Goal: Transaction & Acquisition: Purchase product/service

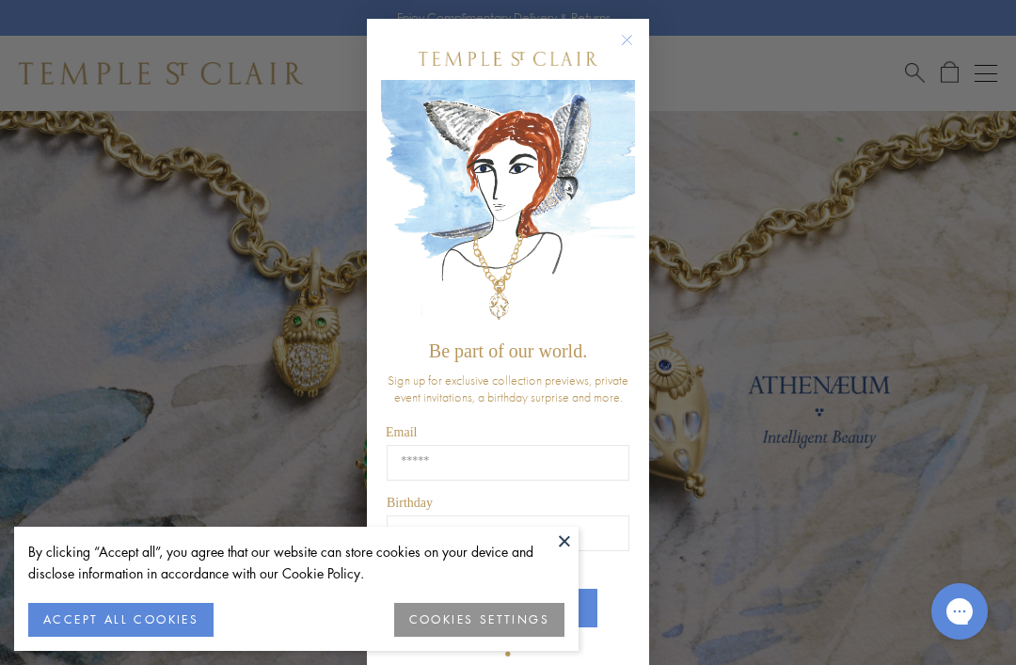
click at [567, 540] on button at bounding box center [564, 541] width 28 height 28
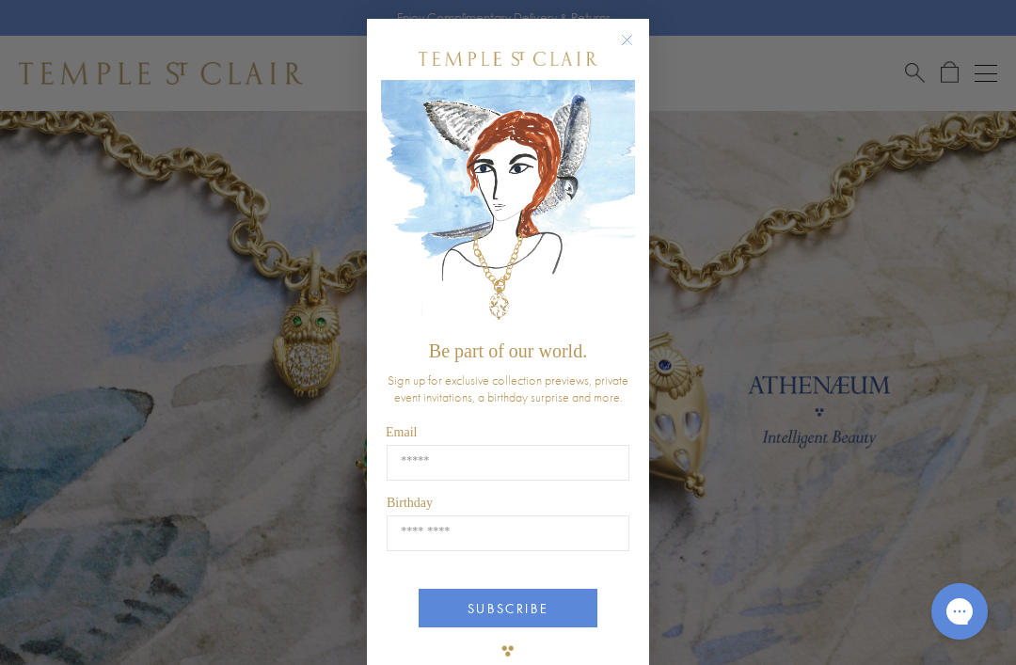
click at [612, 39] on div "POPUP Form" at bounding box center [508, 59] width 254 height 42
click at [635, 37] on circle "Close dialog" at bounding box center [627, 40] width 23 height 23
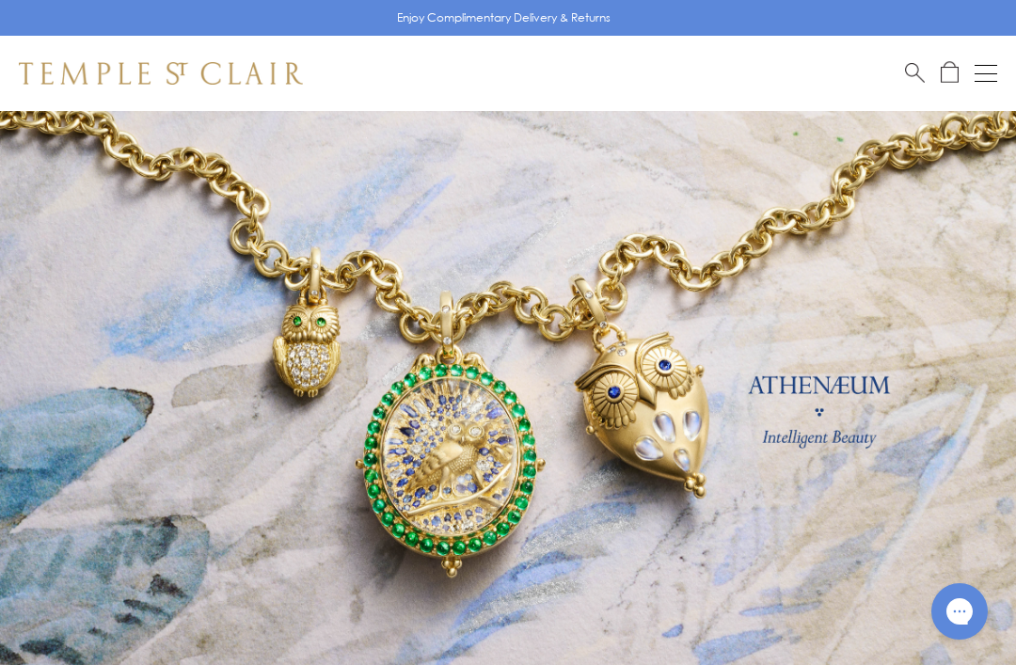
click at [994, 71] on button "Open navigation" at bounding box center [986, 73] width 23 height 23
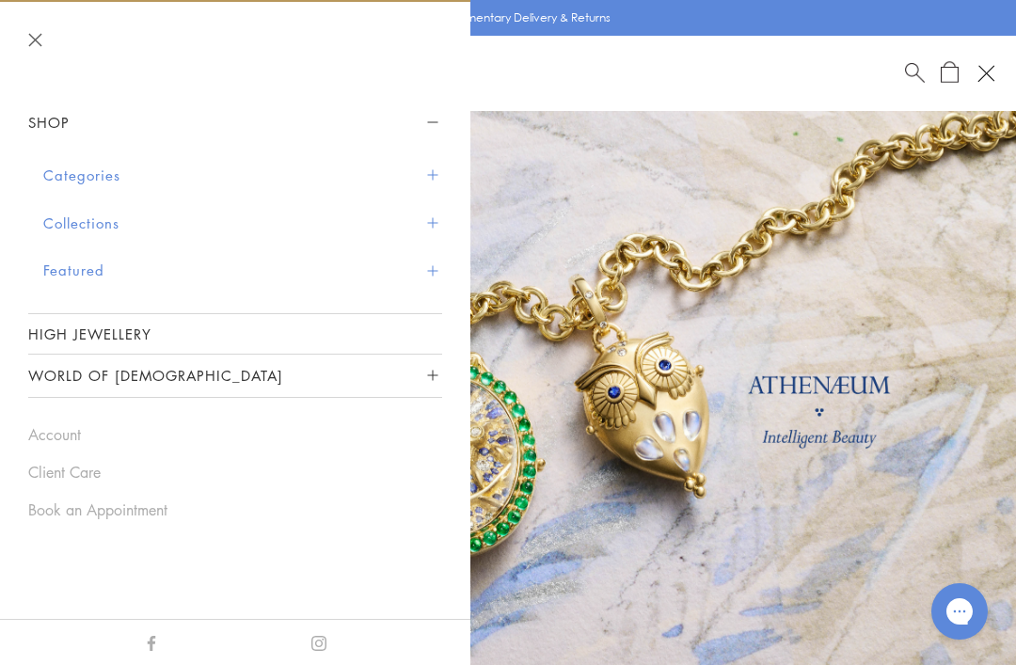
click at [86, 180] on button "Categories" at bounding box center [242, 175] width 399 height 48
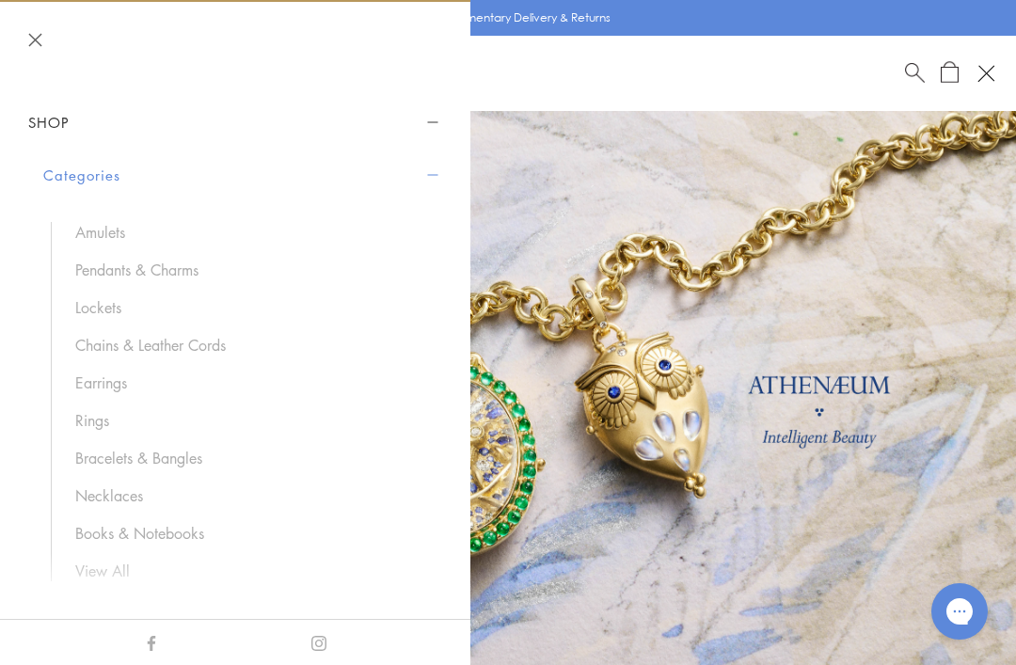
click at [94, 222] on link "Amulets" at bounding box center [249, 232] width 348 height 21
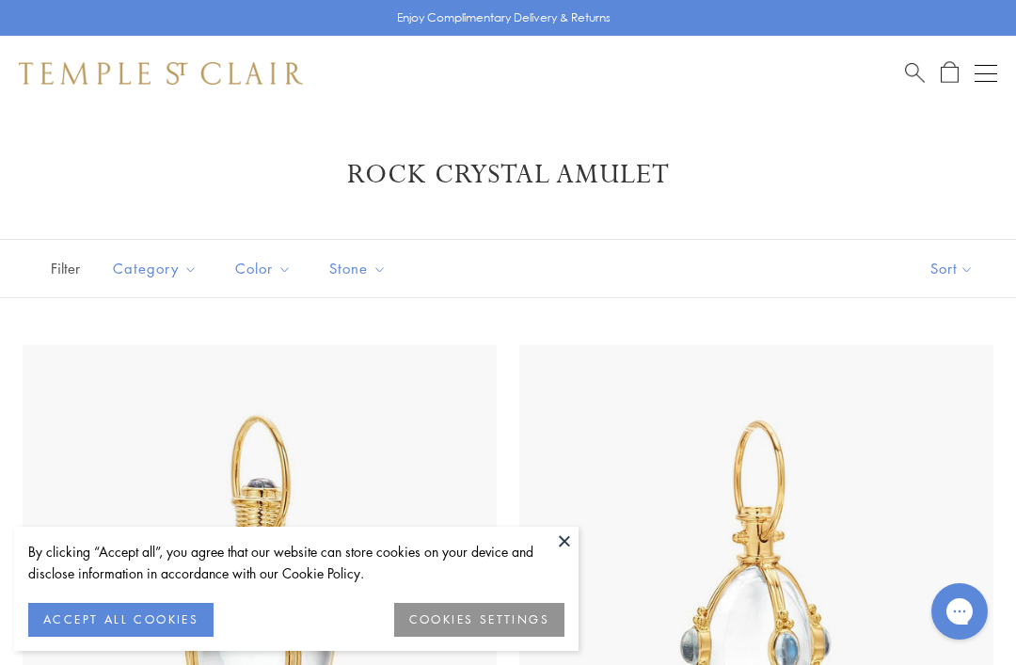
click at [564, 553] on button at bounding box center [564, 541] width 28 height 28
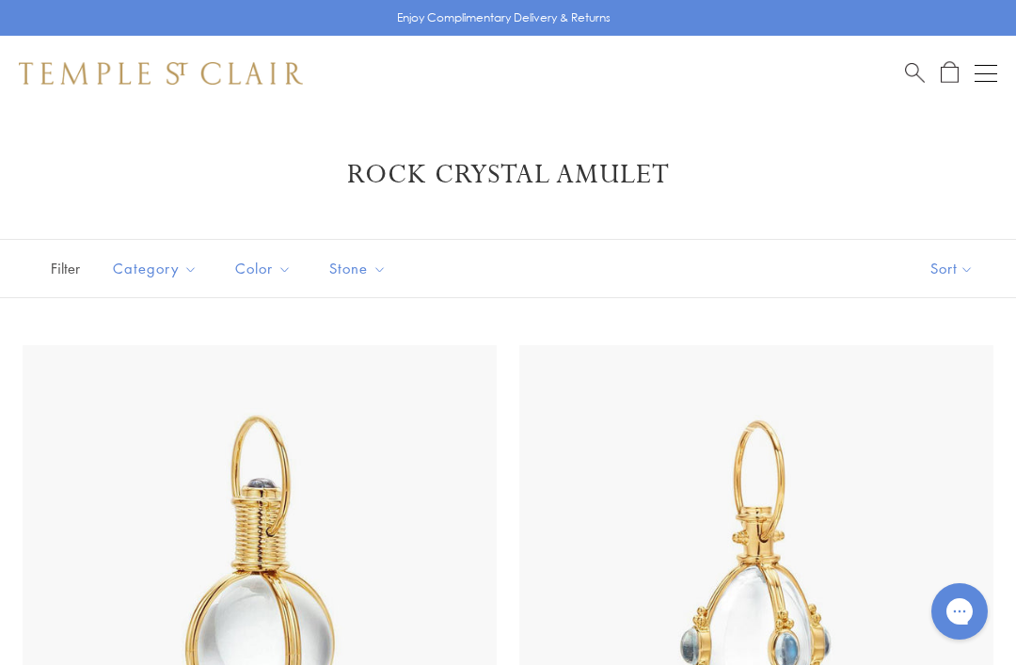
click at [959, 276] on button "Sort" at bounding box center [952, 268] width 128 height 57
click at [967, 278] on button "Sort" at bounding box center [952, 268] width 128 height 57
click at [902, 399] on button "Price, low to high" at bounding box center [920, 401] width 191 height 46
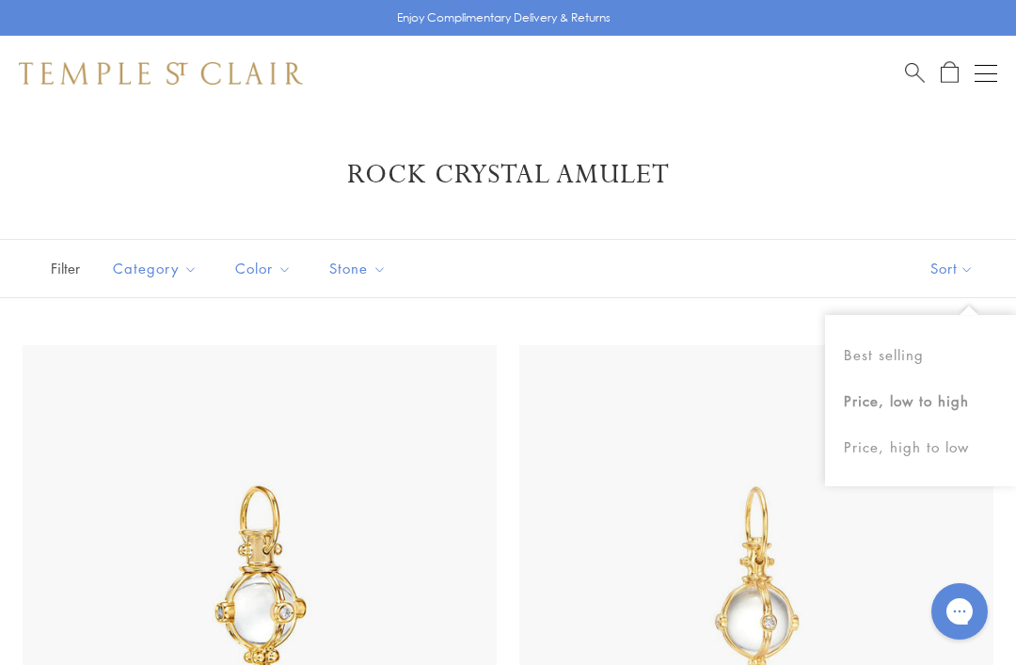
click at [965, 287] on button "Sort" at bounding box center [952, 268] width 128 height 57
click at [947, 266] on button "Sort" at bounding box center [952, 268] width 128 height 57
click at [875, 398] on button "Price, low to high" at bounding box center [920, 401] width 191 height 46
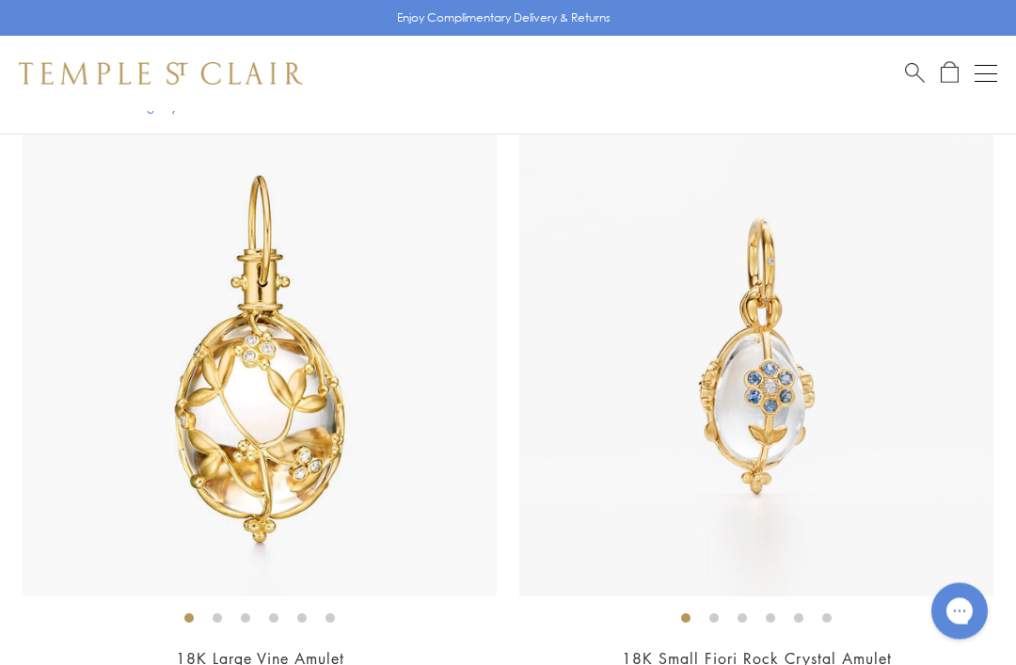
scroll to position [5806, 0]
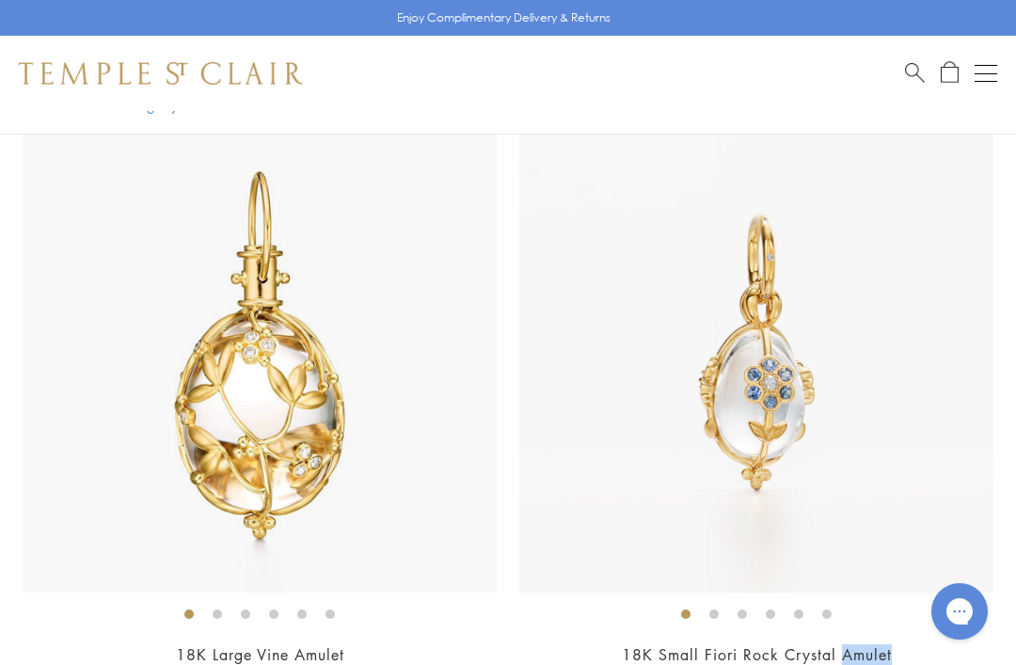
click at [711, 610] on li at bounding box center [713, 614] width 9 height 9
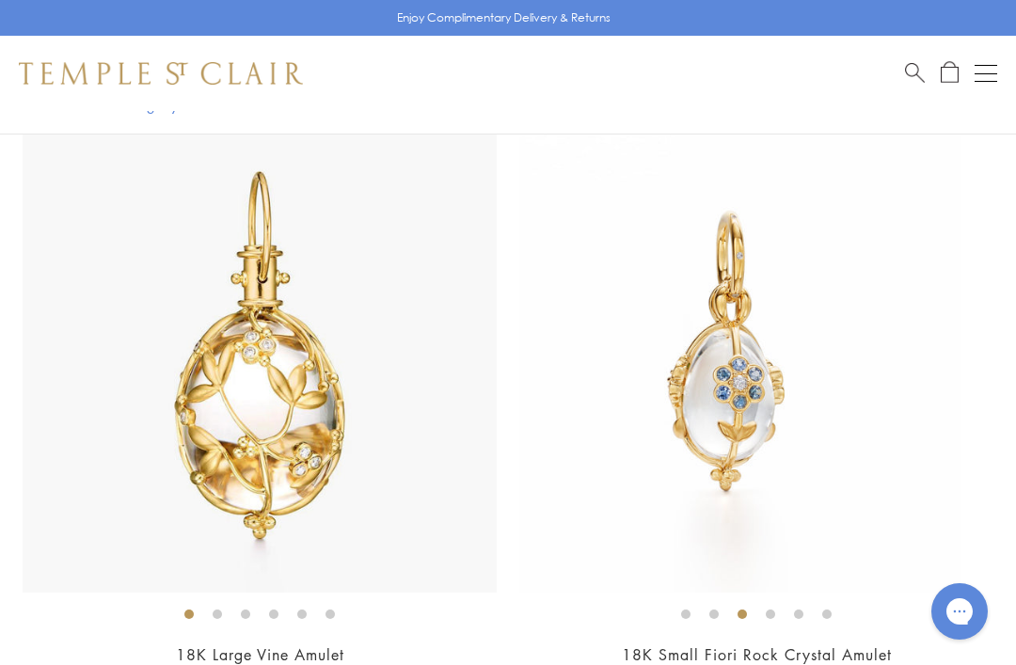
click at [747, 612] on li at bounding box center [742, 614] width 9 height 9
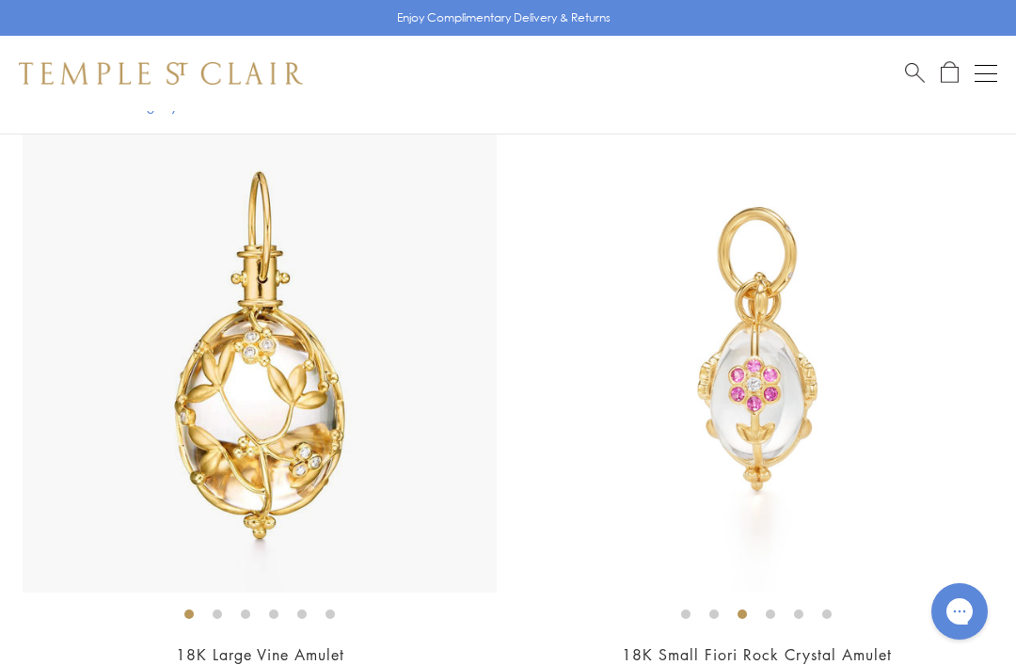
click at [787, 603] on ol at bounding box center [756, 614] width 474 height 24
click at [775, 614] on li at bounding box center [770, 614] width 9 height 9
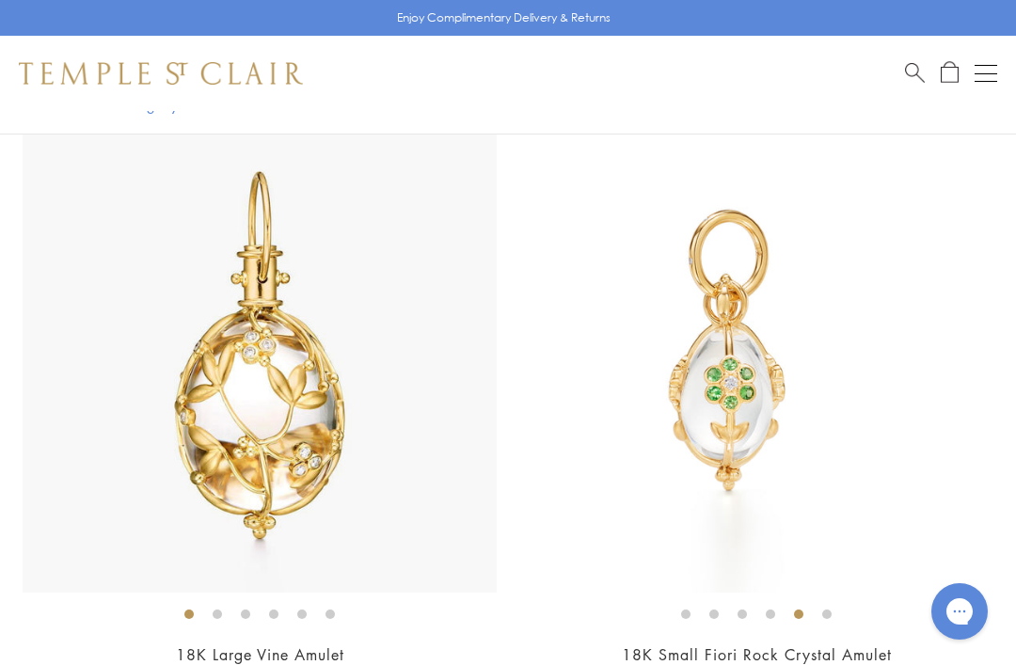
click at [803, 612] on li at bounding box center [798, 614] width 9 height 9
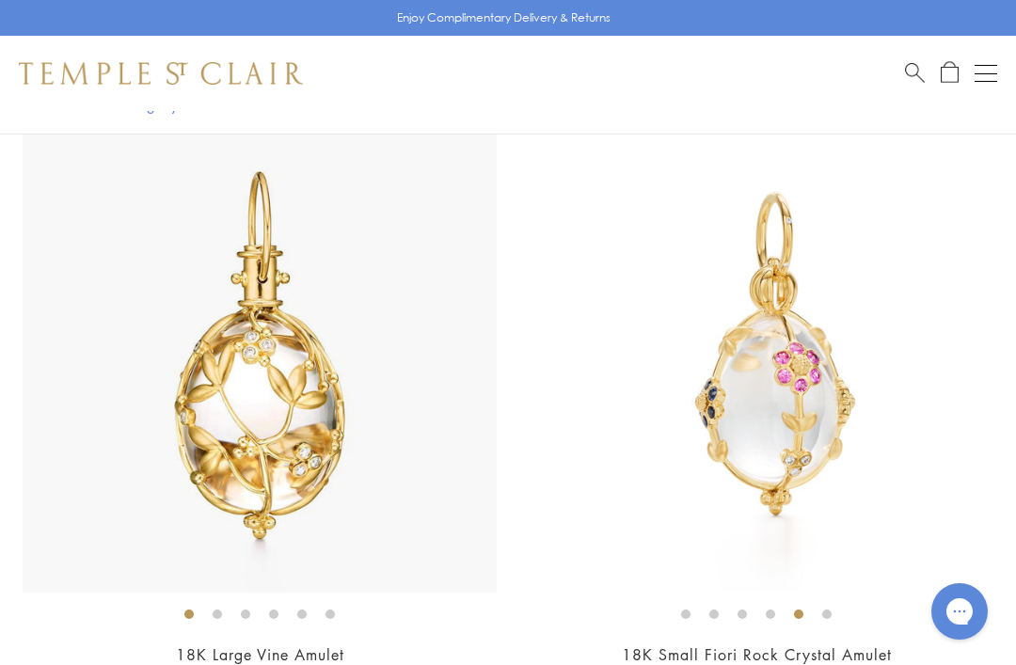
click at [830, 610] on li at bounding box center [826, 614] width 9 height 9
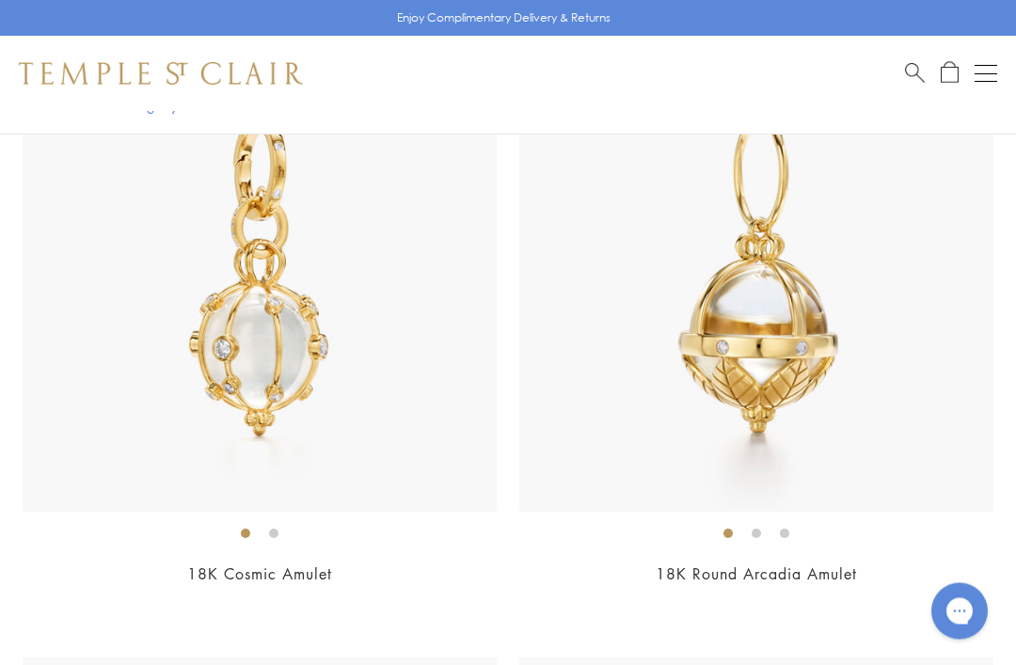
scroll to position [18287, 0]
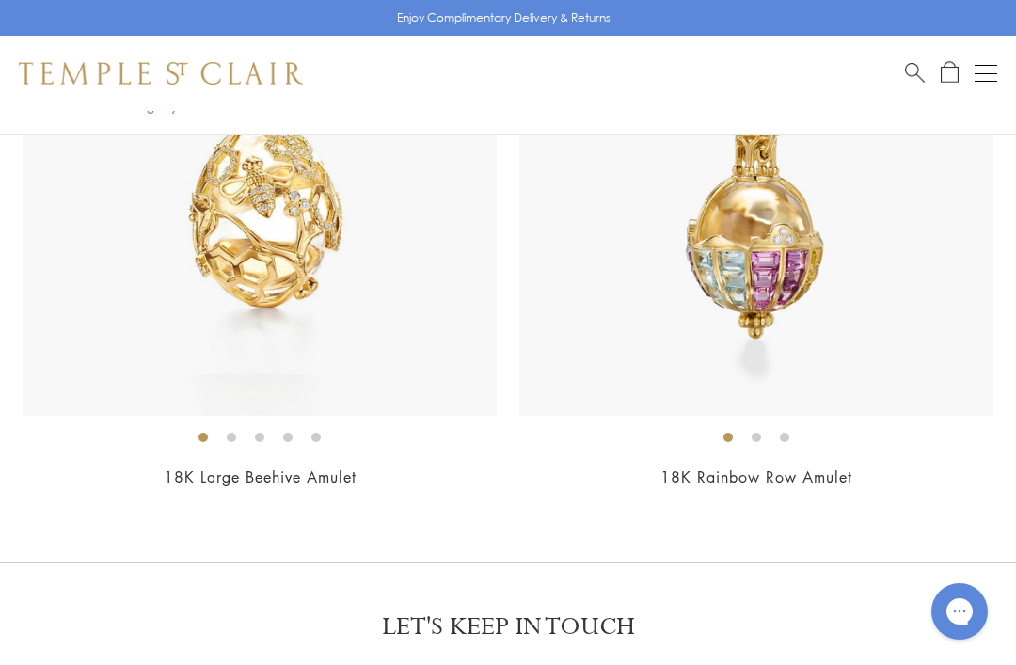
scroll to position [21482, 0]
click at [617, 468] on h2 "18K Rainbow Row Amulet" at bounding box center [756, 479] width 474 height 22
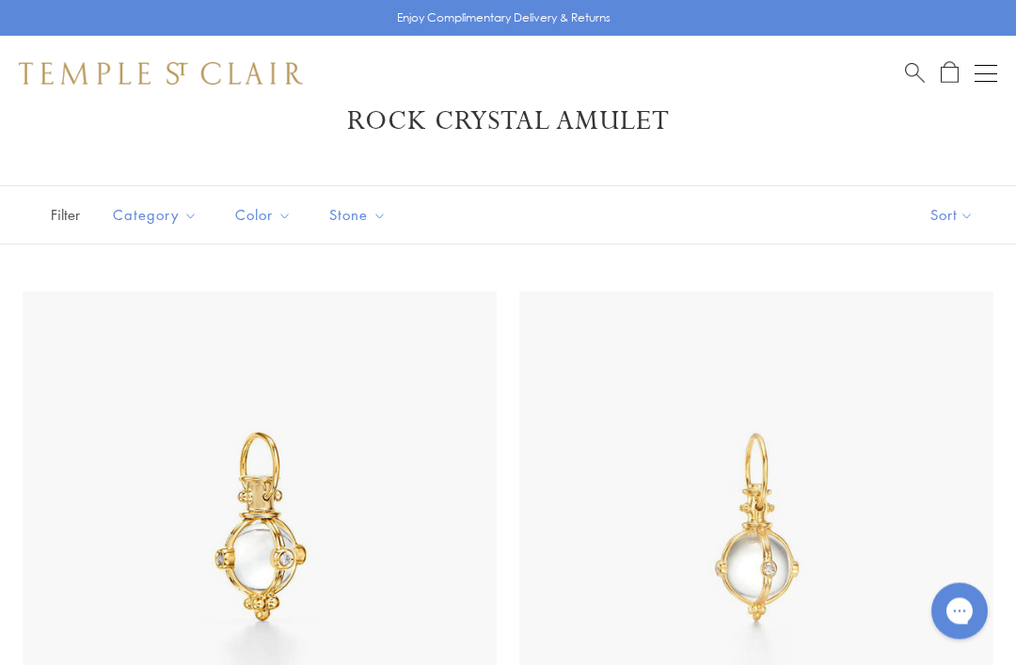
scroll to position [0, 0]
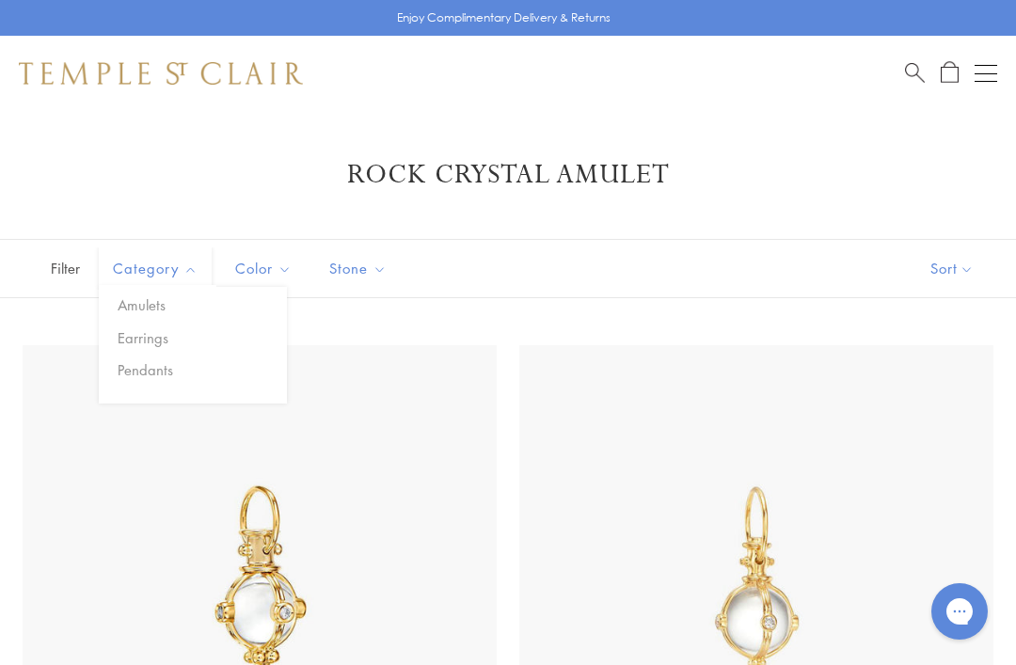
click at [100, 95] on div "Shop Shop Categories Amulets Pendants & Charms Lockets Chains & Leather Cords E…" at bounding box center [508, 73] width 1016 height 75
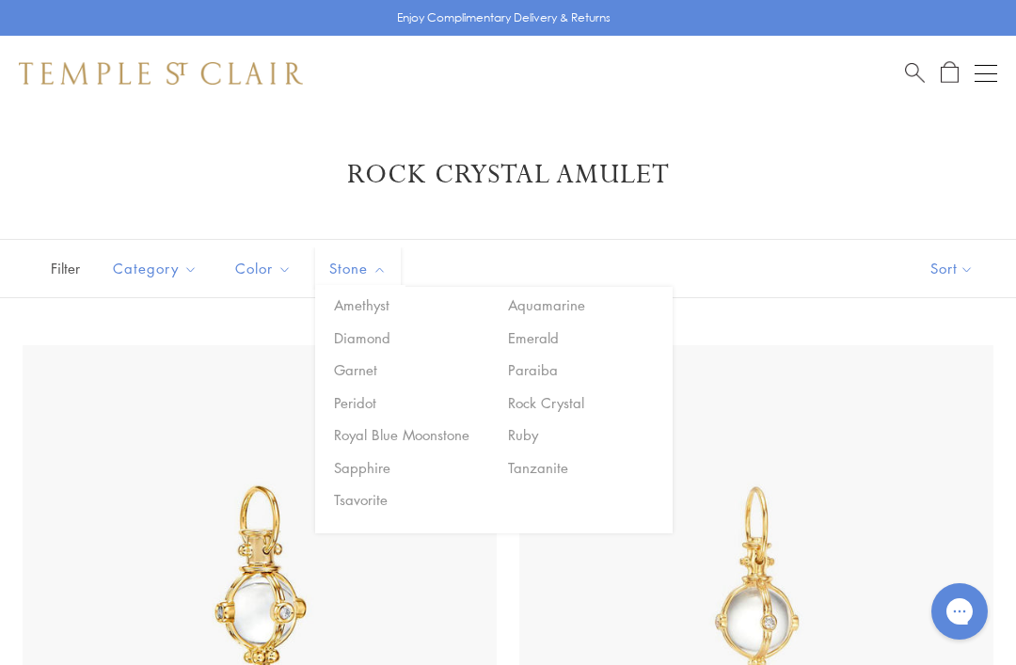
click at [388, 431] on button "Royal Blue Moonstone" at bounding box center [409, 435] width 160 height 22
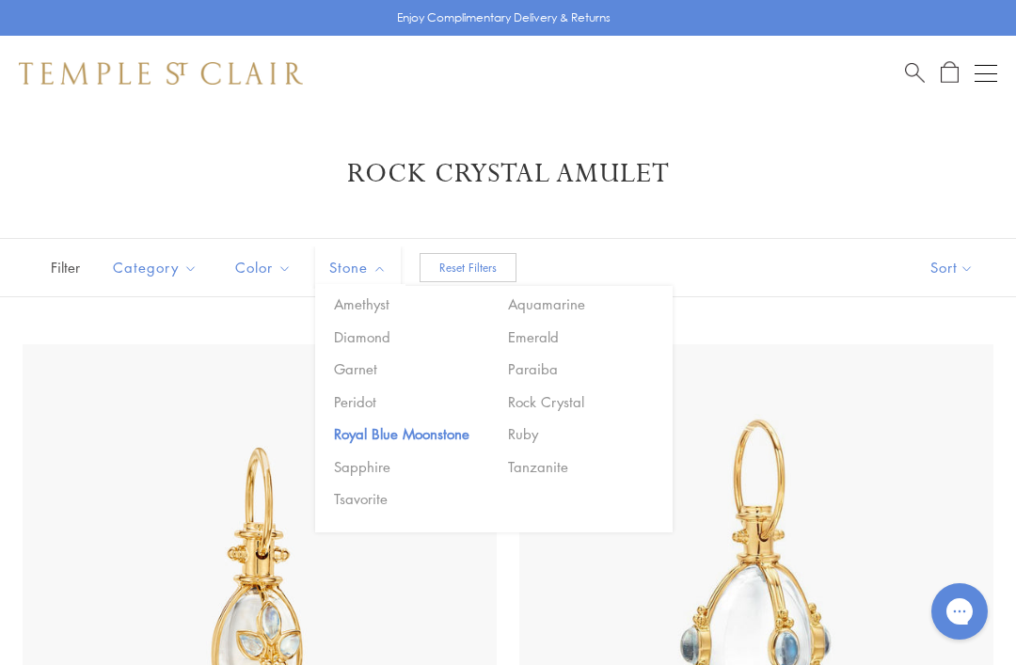
scroll to position [2, 0]
click at [95, 76] on img at bounding box center [161, 73] width 284 height 23
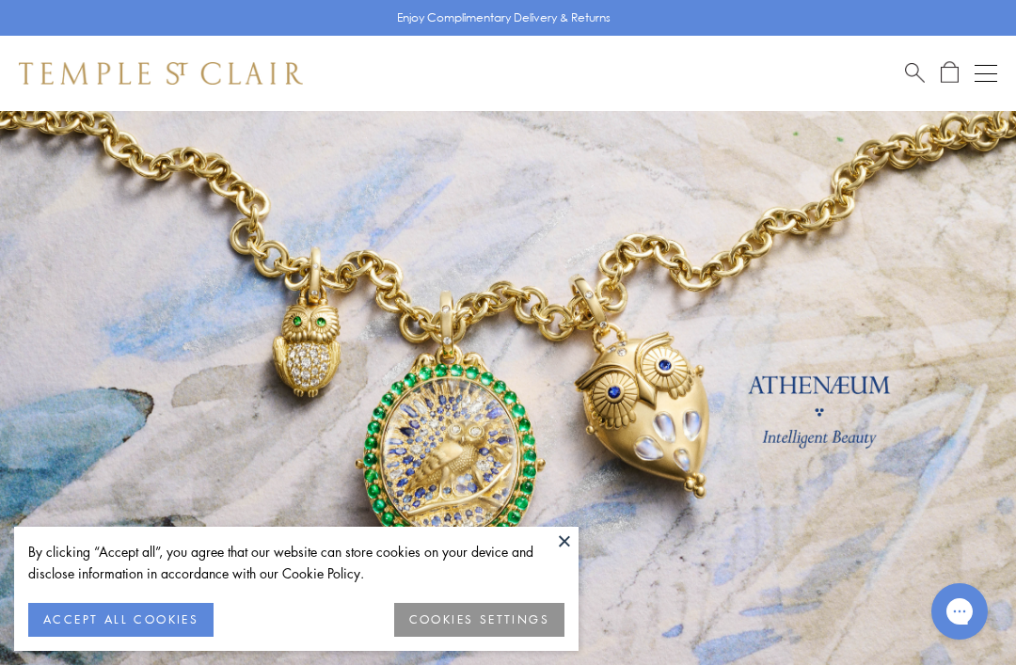
click at [988, 80] on button "Open navigation" at bounding box center [986, 73] width 23 height 23
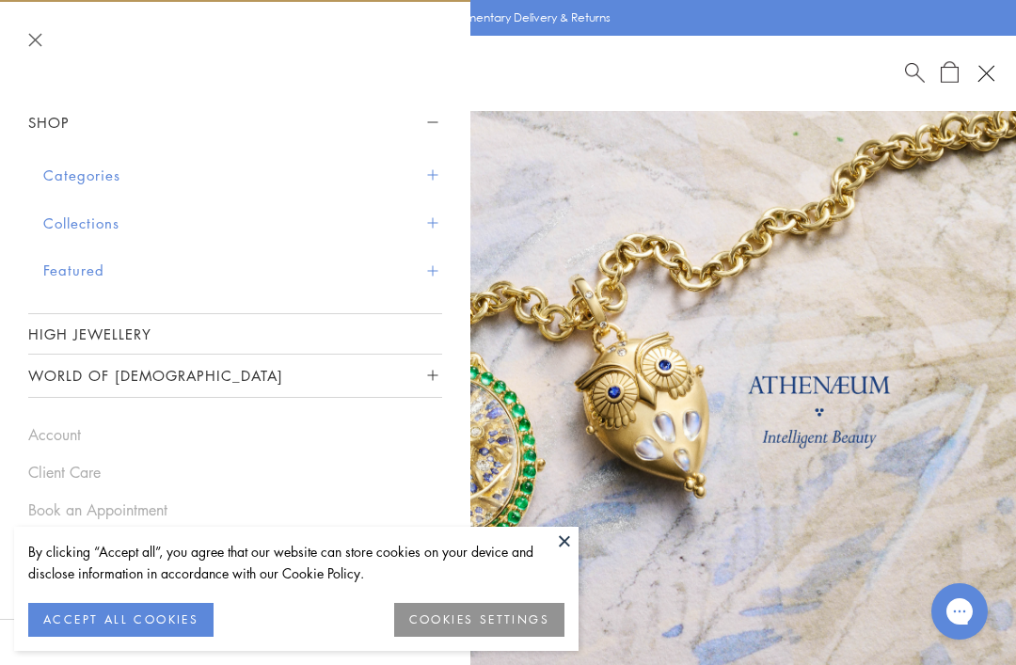
click at [80, 234] on button "Collections" at bounding box center [242, 223] width 399 height 48
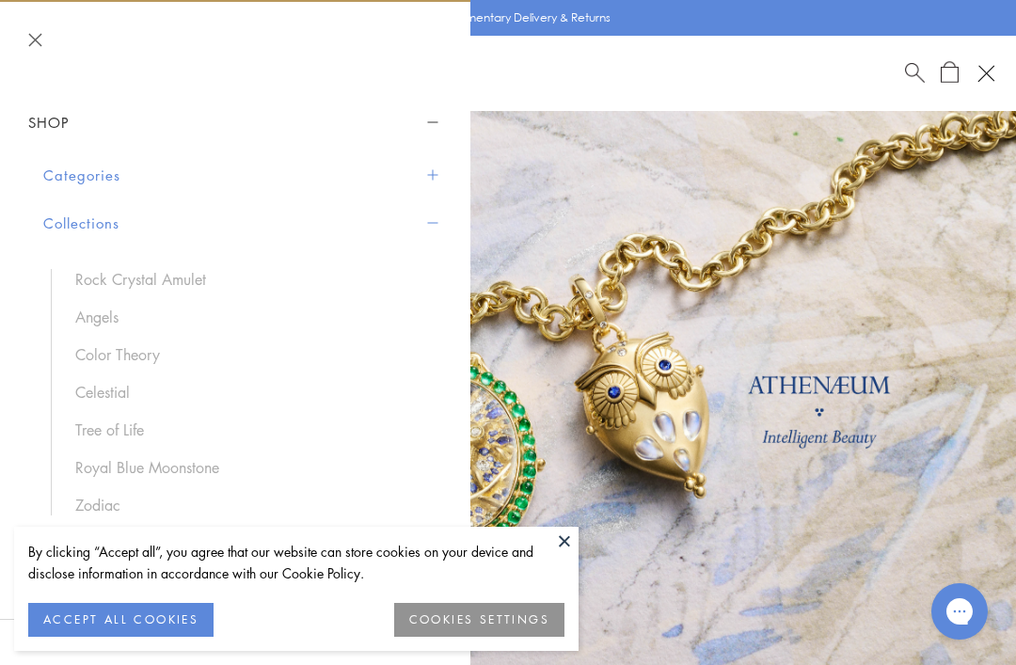
click at [161, 470] on link "Royal Blue Moonstone" at bounding box center [249, 467] width 348 height 21
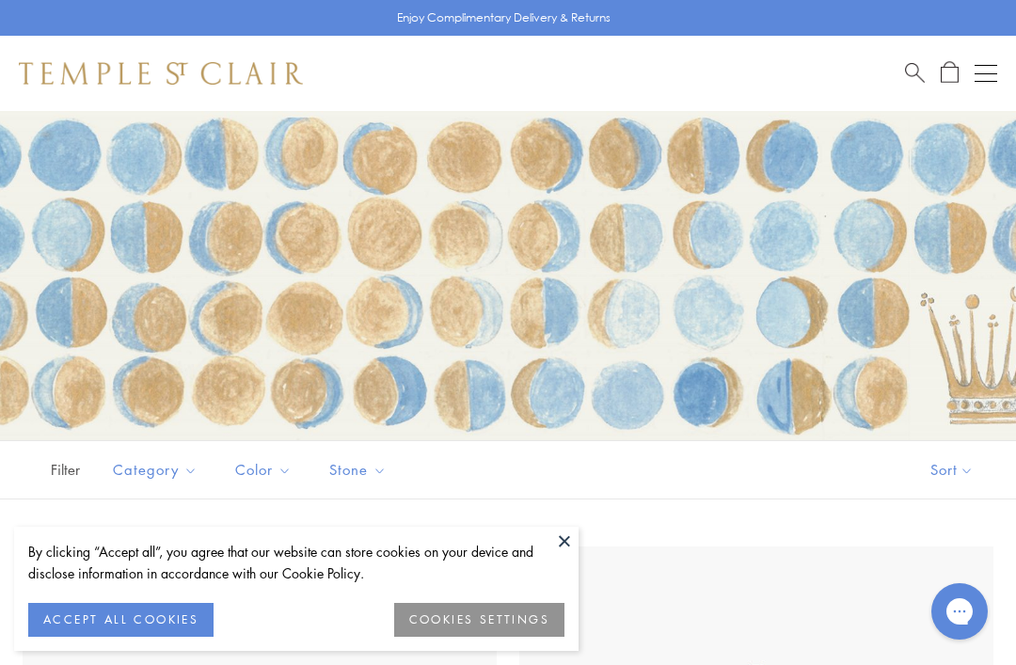
click at [573, 542] on button at bounding box center [564, 541] width 28 height 28
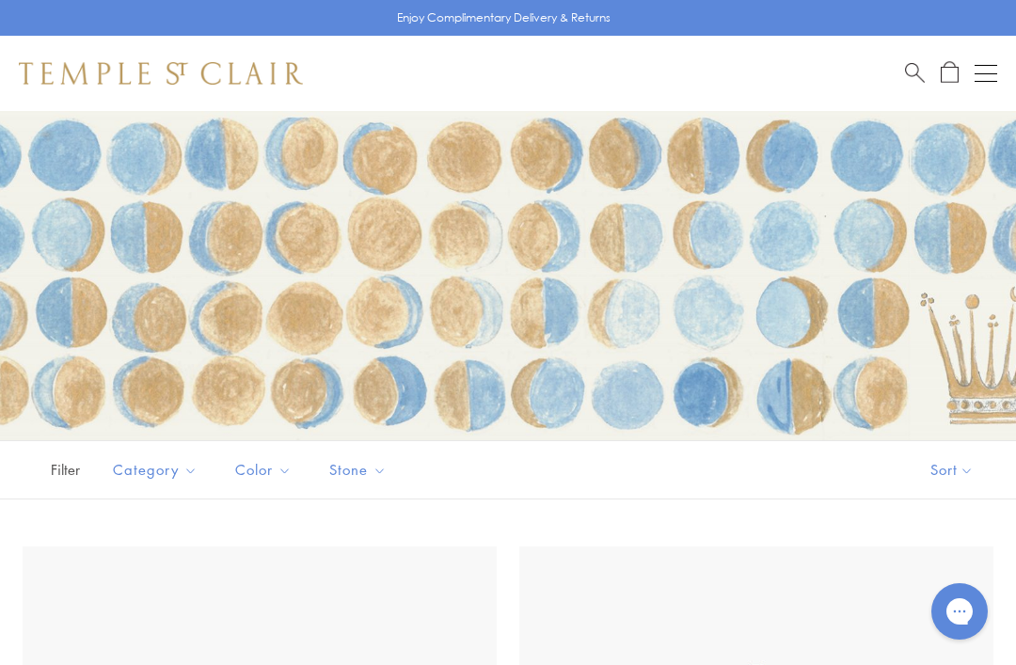
click at [951, 465] on button "Sort" at bounding box center [952, 469] width 128 height 57
click at [954, 455] on button "Sort" at bounding box center [952, 469] width 128 height 57
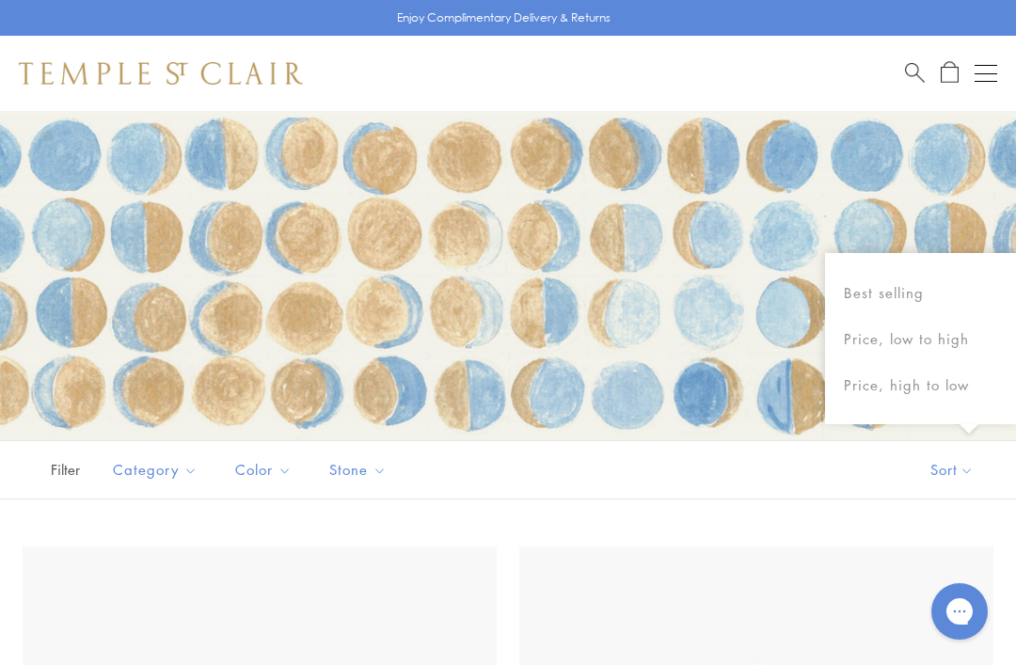
click at [877, 341] on button "Price, low to high" at bounding box center [920, 339] width 191 height 46
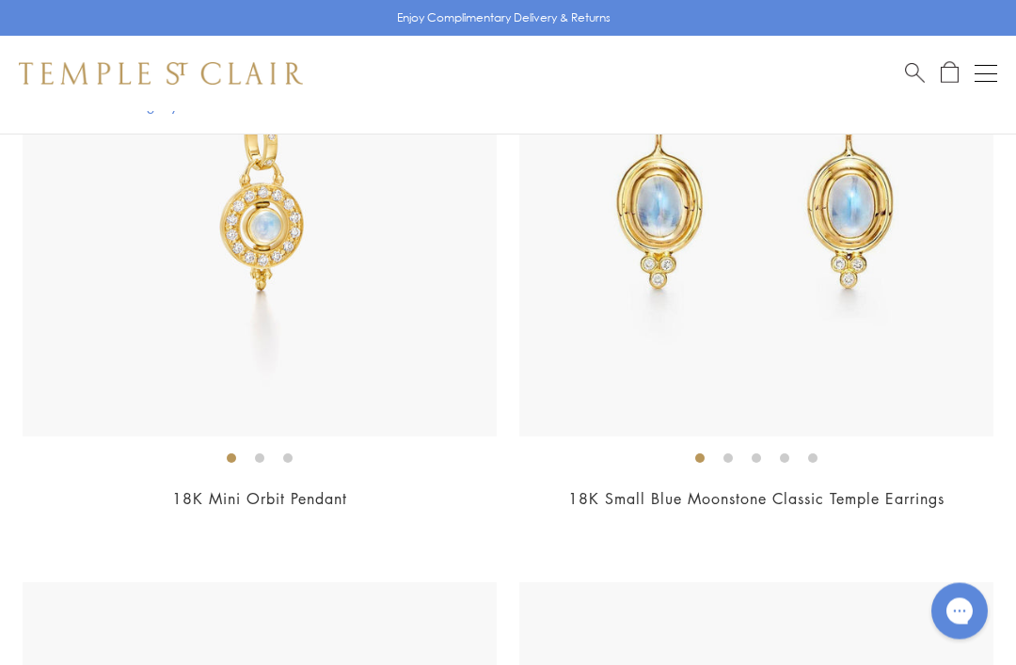
scroll to position [3687, 0]
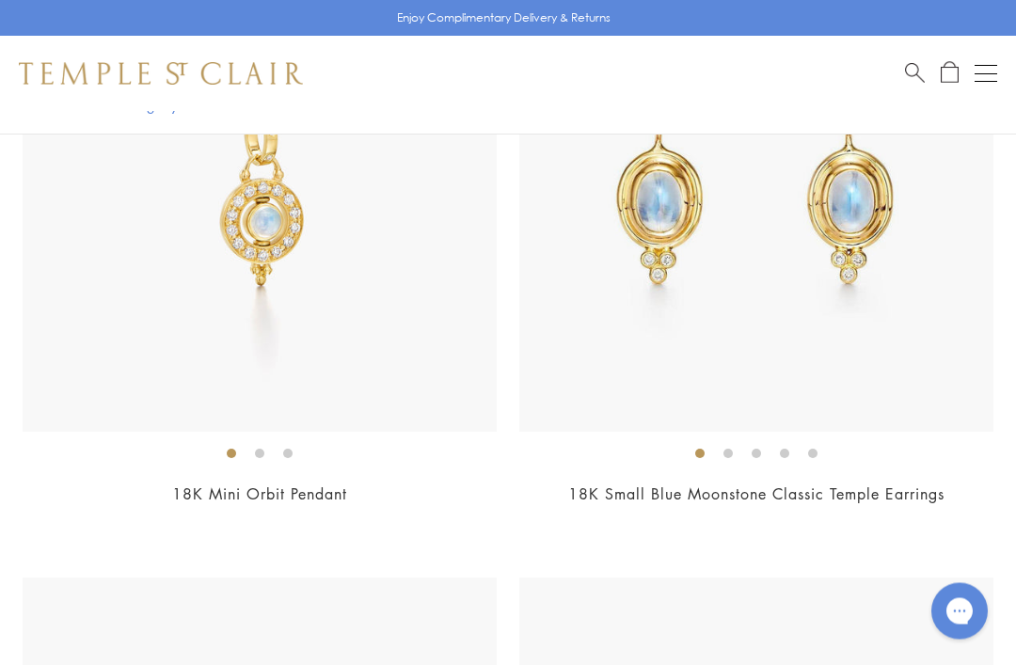
click at [128, 510] on div "$2,950" at bounding box center [260, 521] width 474 height 22
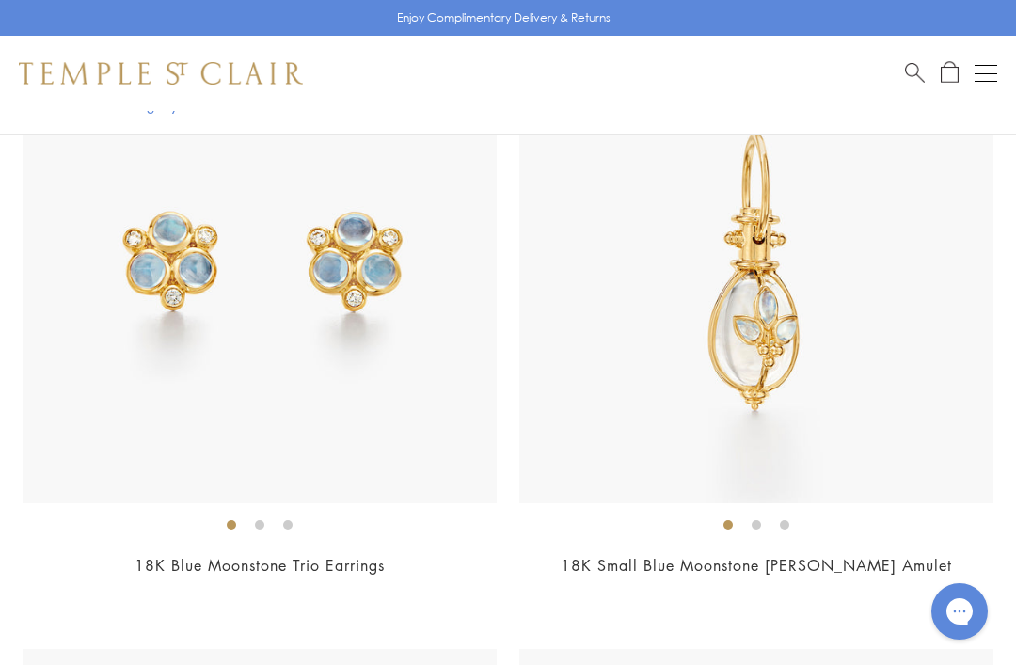
scroll to position [6714, 0]
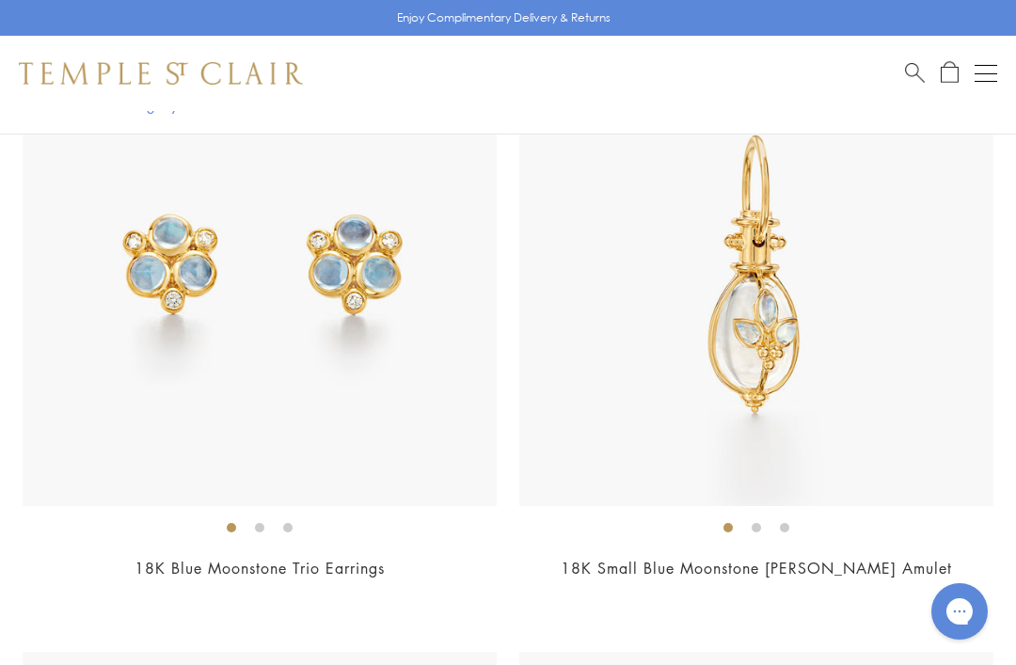
click at [761, 526] on li at bounding box center [756, 527] width 9 height 9
click at [787, 523] on li at bounding box center [784, 527] width 9 height 9
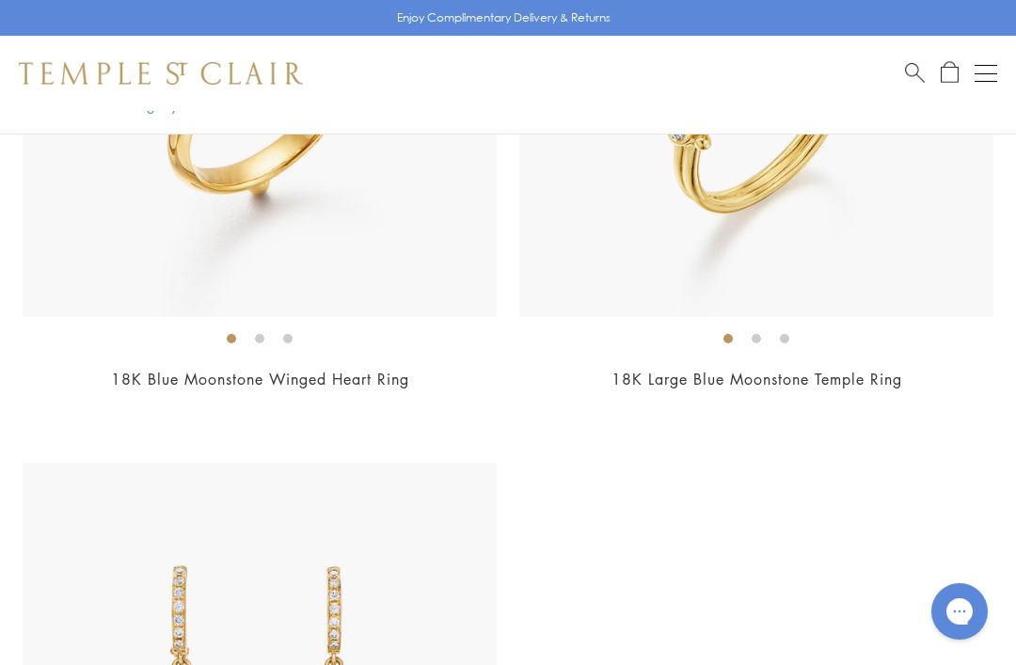
scroll to position [16202, 0]
